Goal: Task Accomplishment & Management: Manage account settings

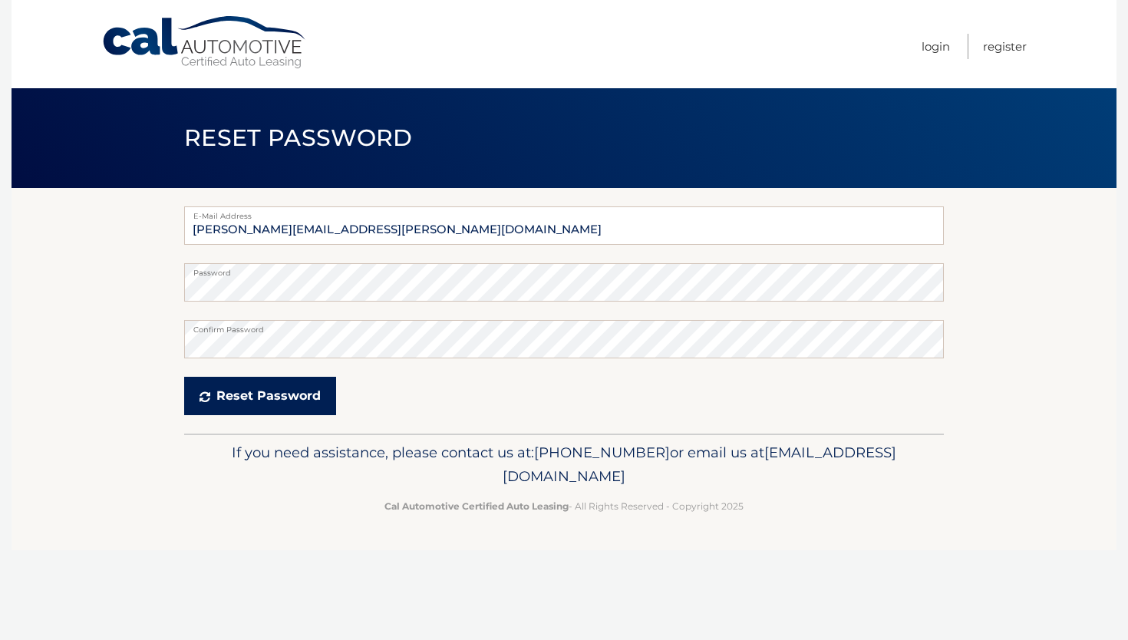
click at [264, 392] on button "Reset Password" at bounding box center [260, 396] width 152 height 38
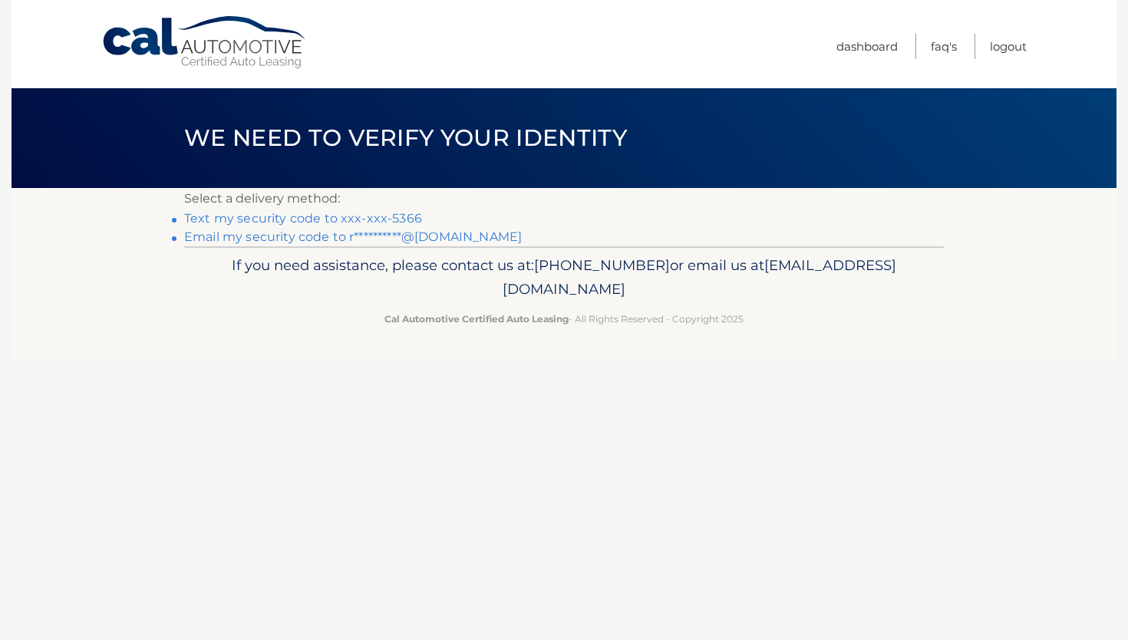
click at [289, 222] on link "Text my security code to xxx-xxx-5366" at bounding box center [303, 218] width 238 height 15
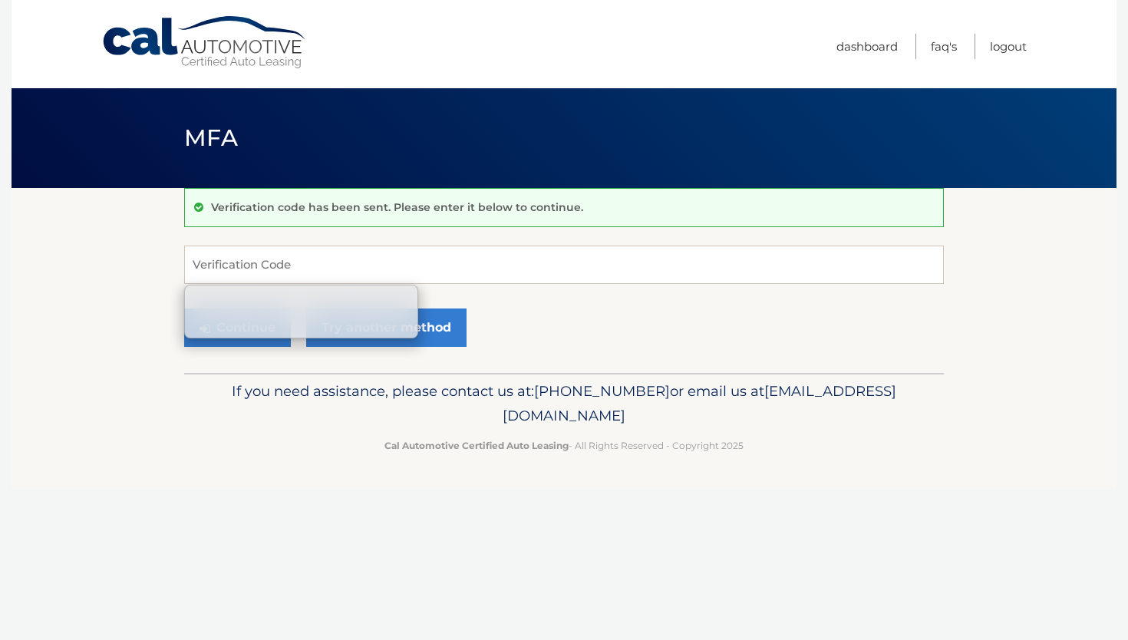
click at [305, 275] on input "Verification Code" at bounding box center [564, 265] width 760 height 38
click at [328, 277] on input "Verification Code" at bounding box center [564, 265] width 760 height 38
click at [283, 265] on input "Verification Code" at bounding box center [564, 265] width 760 height 38
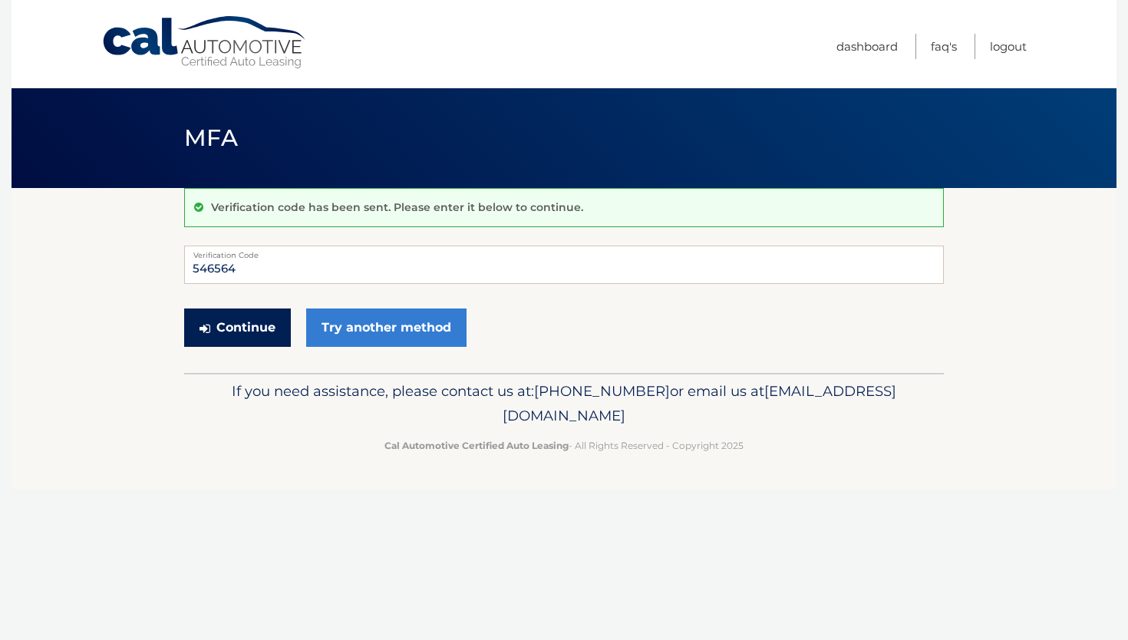
type input "546564"
click at [252, 326] on button "Continue" at bounding box center [237, 327] width 107 height 38
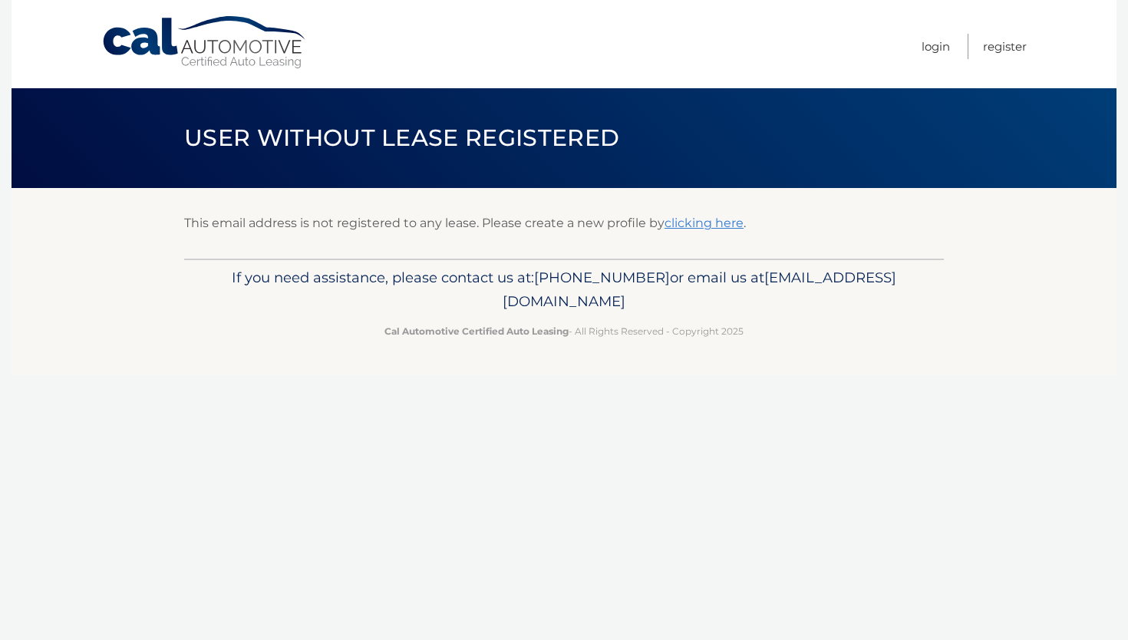
click at [850, 232] on p "This email address is not registered to any lease. Please create a new profile …" at bounding box center [564, 223] width 760 height 21
drag, startPoint x: 427, startPoint y: 302, endPoint x: 730, endPoint y: 290, distance: 303.3
click at [730, 290] on p "If you need assistance, please contact us at: [PHONE_NUMBER] or email us at [EM…" at bounding box center [564, 289] width 740 height 49
copy span "[EMAIL_ADDRESS][DOMAIN_NAME]"
